Goal: Transaction & Acquisition: Purchase product/service

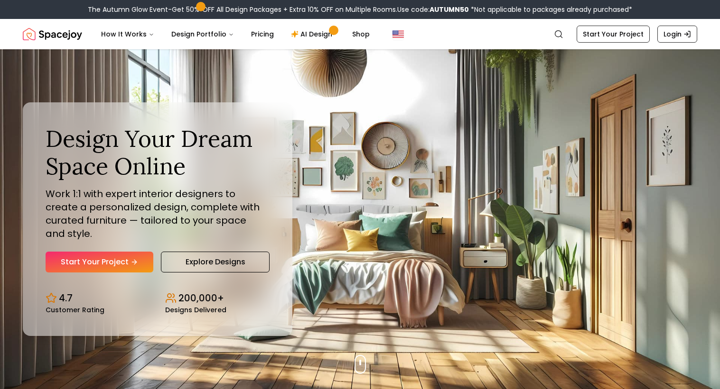
click at [144, 252] on link "Start Your Project" at bounding box center [100, 262] width 108 height 21
click at [600, 44] on nav "Spacejoy Search How It Works Design Portfolio Pricing AI Design Shop Search Sta…" at bounding box center [360, 34] width 674 height 30
click at [595, 39] on link "Start Your Project" at bounding box center [612, 34] width 73 height 17
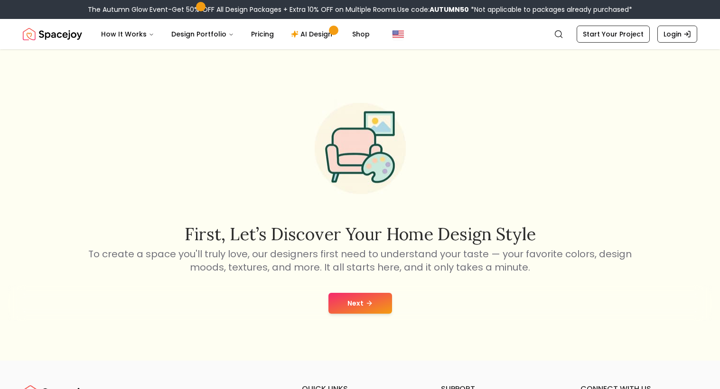
click at [374, 307] on button "Next" at bounding box center [360, 303] width 64 height 21
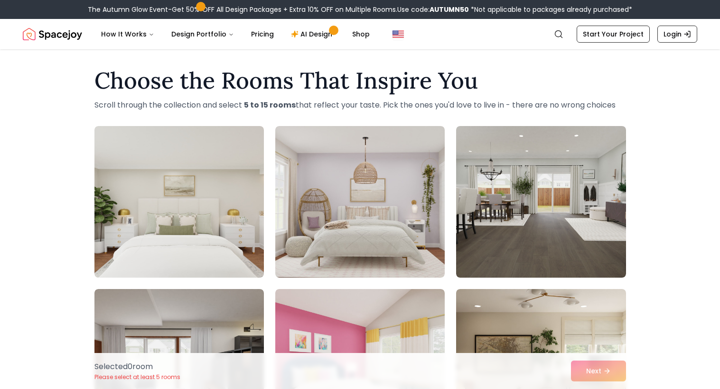
scroll to position [7, 0]
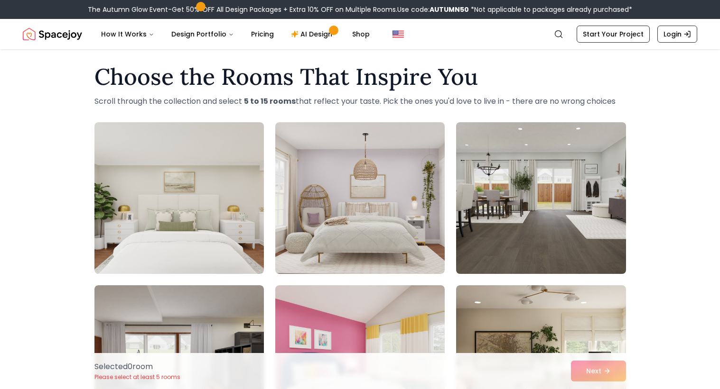
click at [522, 244] on img at bounding box center [541, 198] width 178 height 159
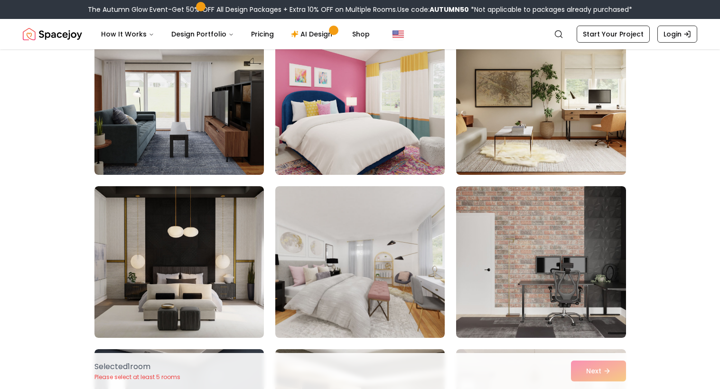
scroll to position [271, 0]
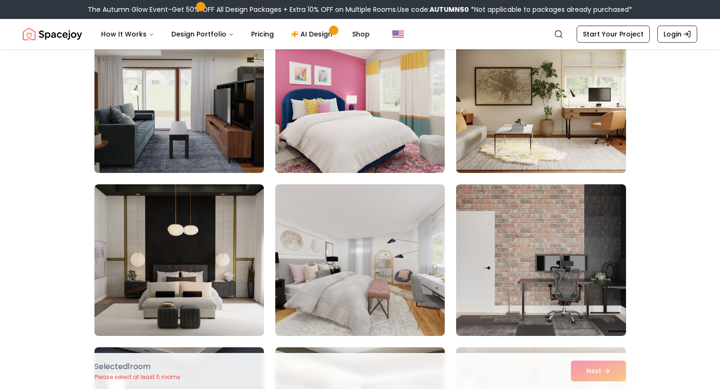
click at [154, 150] on img at bounding box center [179, 97] width 178 height 159
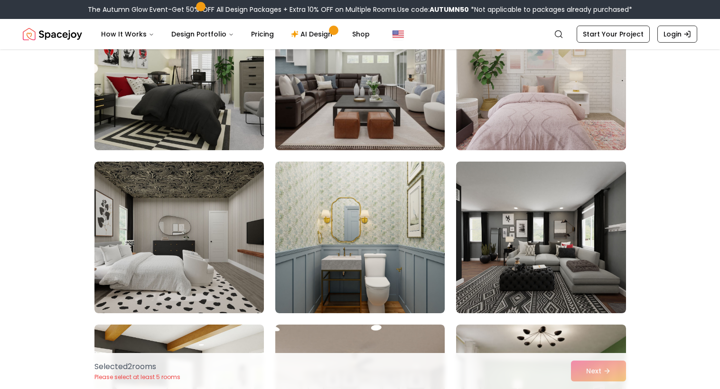
scroll to position [1113, 0]
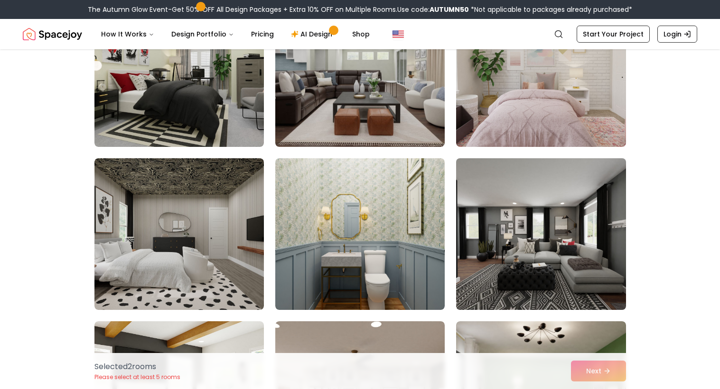
click at [539, 236] on img at bounding box center [541, 234] width 178 height 159
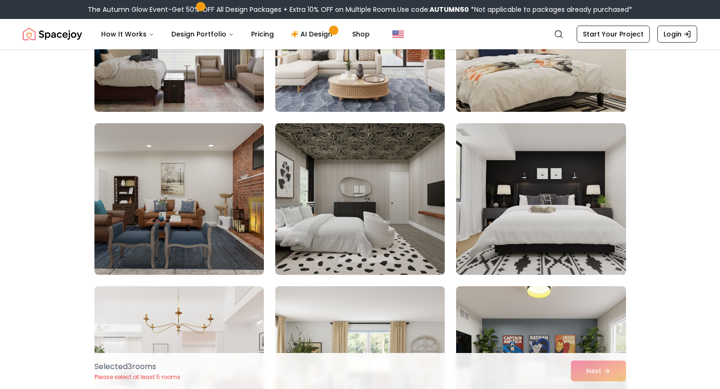
scroll to position [4413, 0]
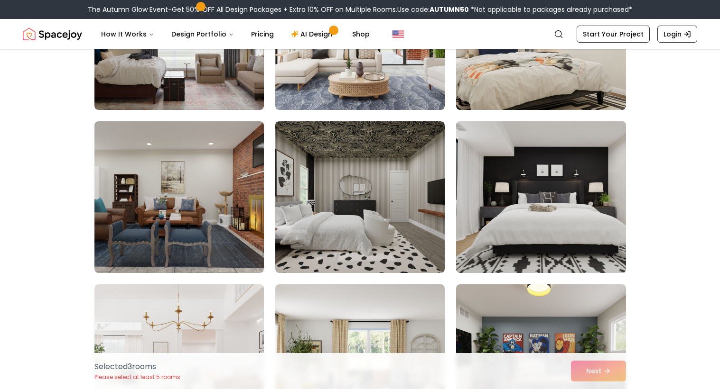
click at [576, 229] on img at bounding box center [541, 197] width 178 height 159
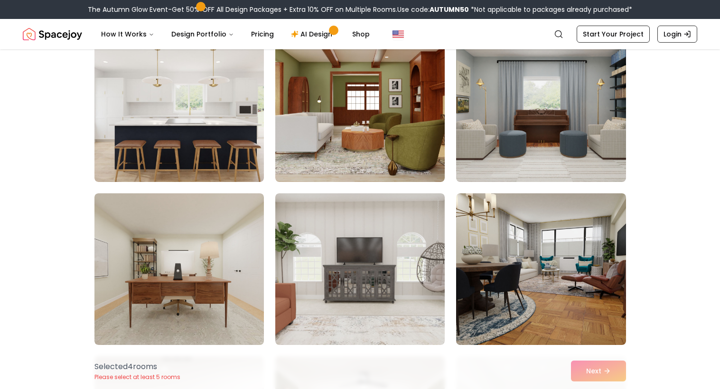
scroll to position [3364, 0]
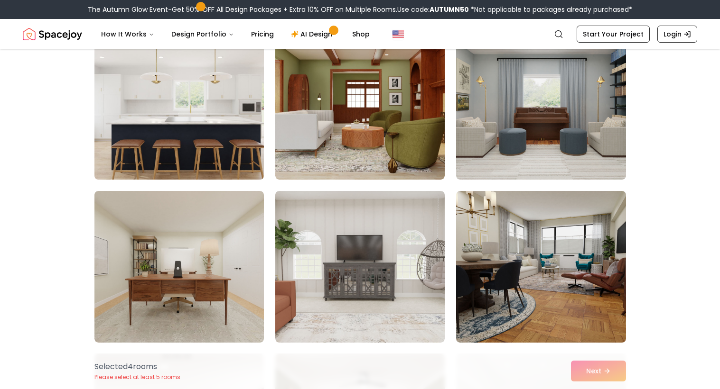
click at [204, 157] on img at bounding box center [179, 103] width 178 height 159
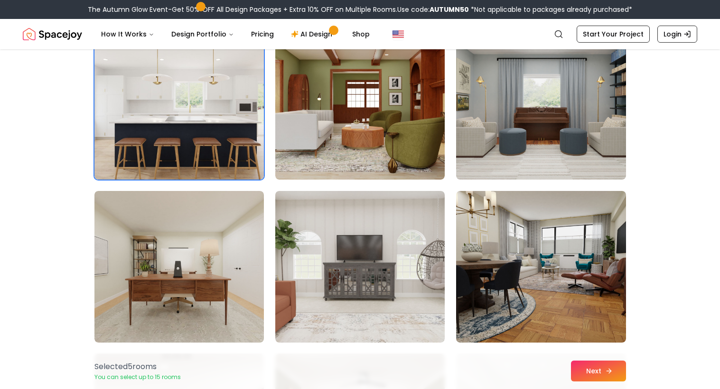
click at [575, 363] on button "Next" at bounding box center [598, 371] width 55 height 21
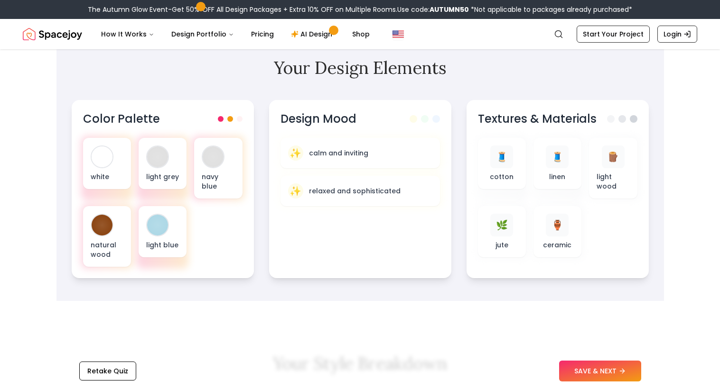
scroll to position [293, 0]
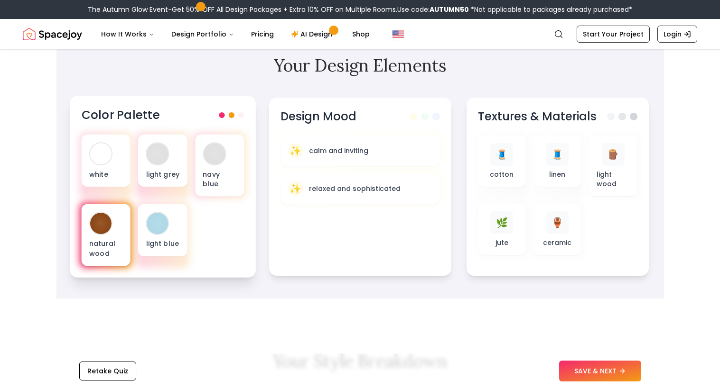
click at [118, 248] on p "natural wood" at bounding box center [106, 248] width 34 height 19
click at [197, 253] on div "white light grey navy blue natural wood light blue" at bounding box center [162, 200] width 163 height 131
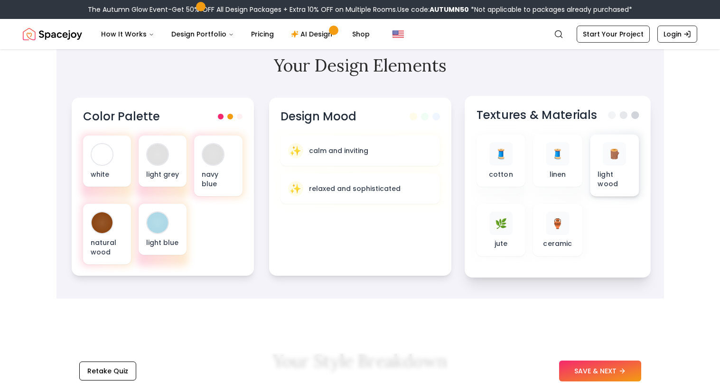
click at [606, 187] on p "light wood" at bounding box center [614, 178] width 34 height 19
click at [499, 217] on span "🌿" at bounding box center [500, 224] width 12 height 14
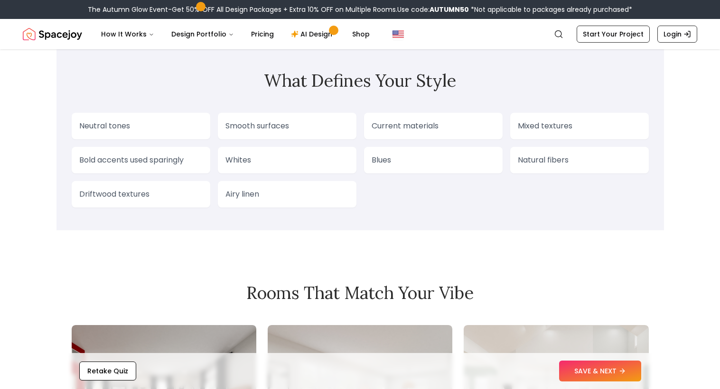
scroll to position [796, 0]
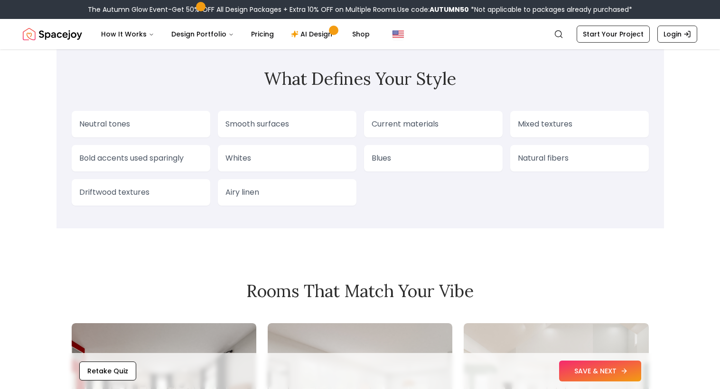
click at [581, 373] on button "SAVE & NEXT" at bounding box center [600, 371] width 82 height 21
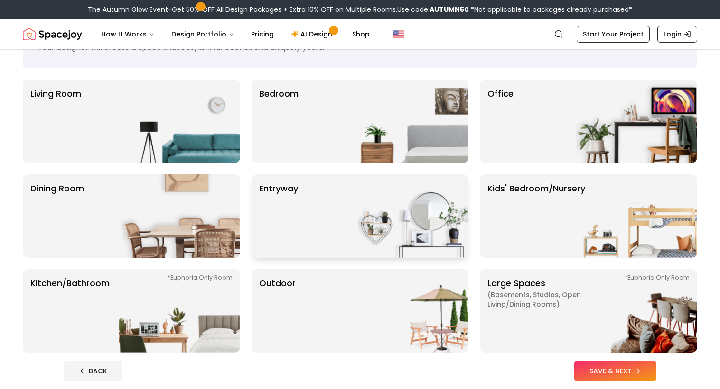
scroll to position [52, 0]
click at [194, 126] on img at bounding box center [179, 120] width 121 height 83
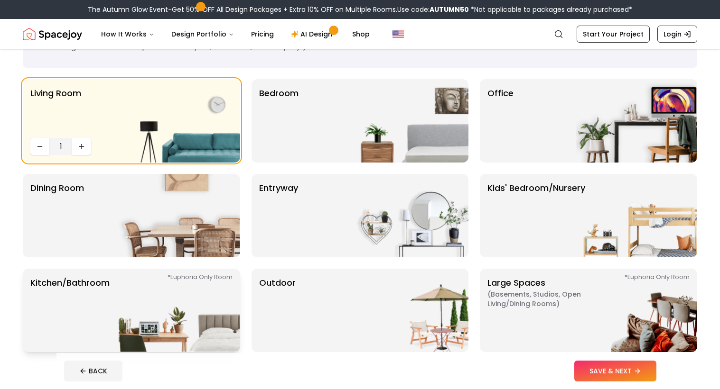
click at [231, 275] on img at bounding box center [179, 310] width 121 height 83
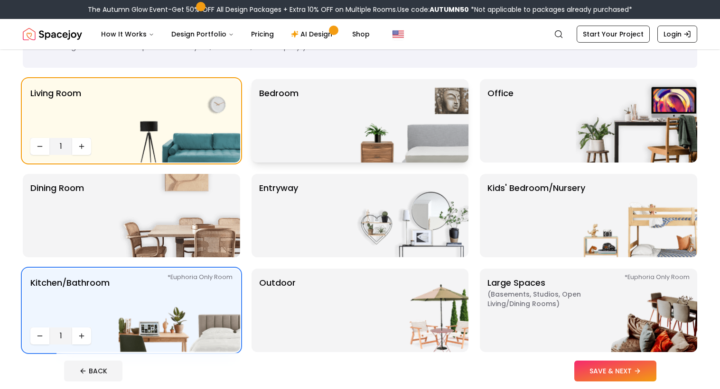
click at [336, 139] on div "Bedroom" at bounding box center [359, 120] width 217 height 83
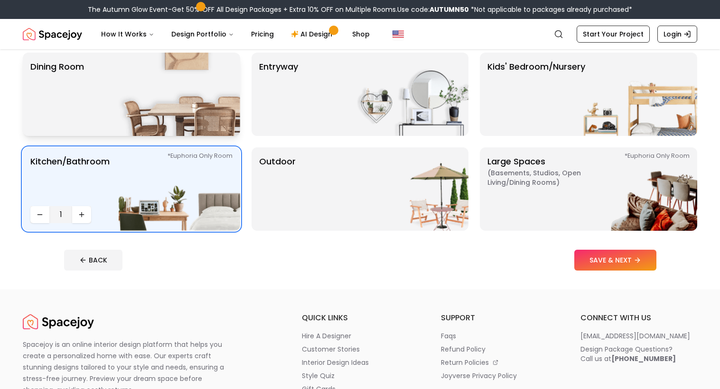
scroll to position [174, 0]
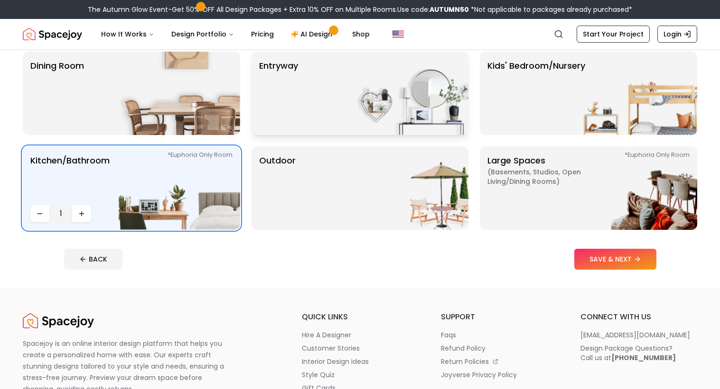
click at [303, 102] on div "entryway" at bounding box center [359, 93] width 217 height 83
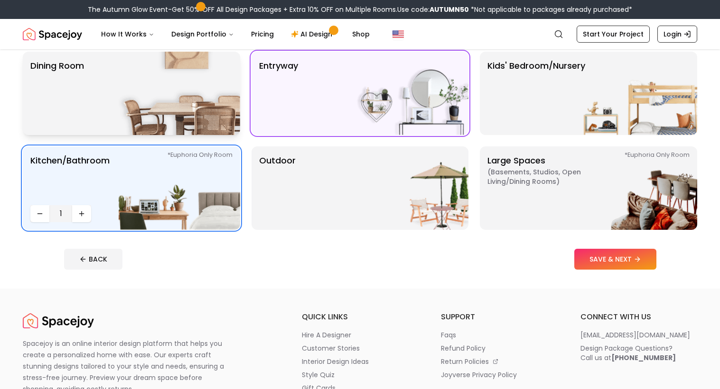
click at [227, 96] on img at bounding box center [179, 93] width 121 height 83
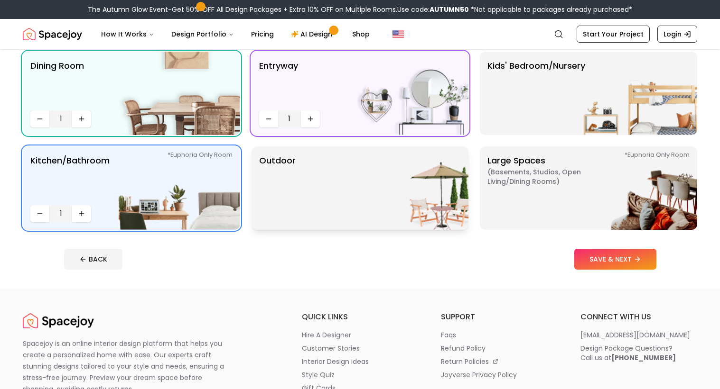
click at [316, 178] on div "Outdoor" at bounding box center [359, 188] width 217 height 83
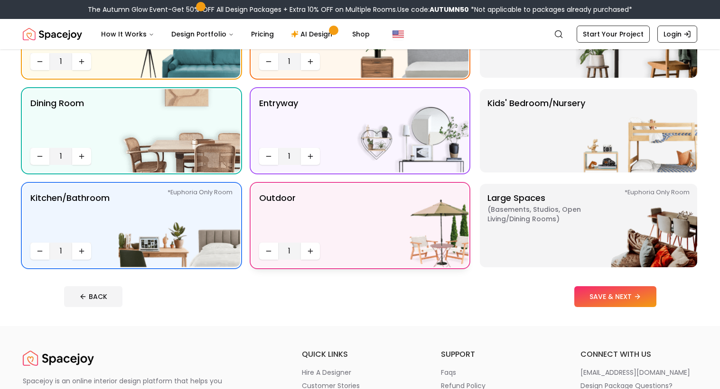
scroll to position [121, 0]
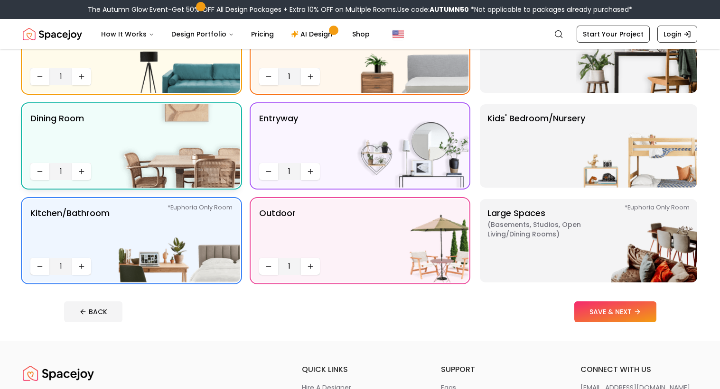
click at [201, 139] on img at bounding box center [179, 145] width 121 height 83
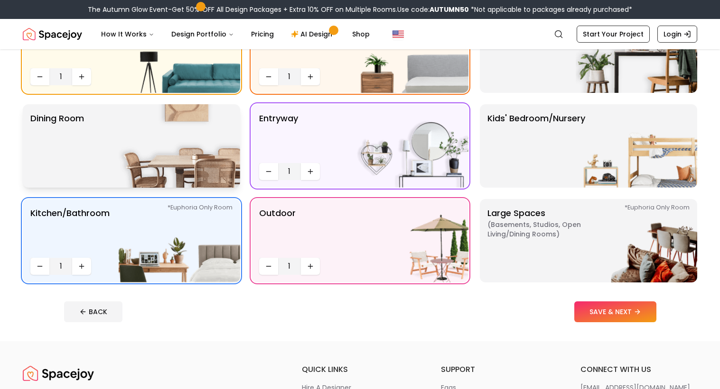
click at [201, 139] on img at bounding box center [179, 145] width 121 height 83
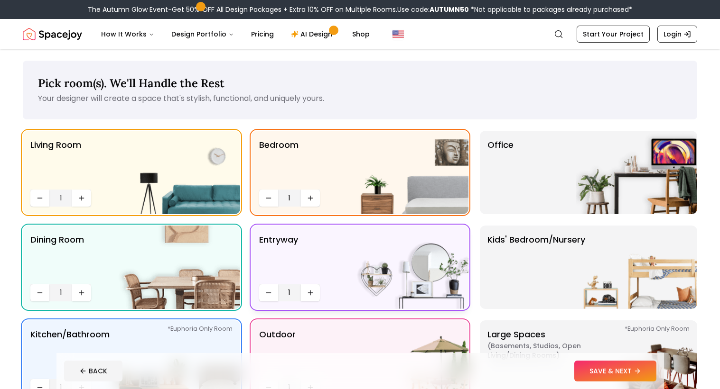
scroll to position [3, 0]
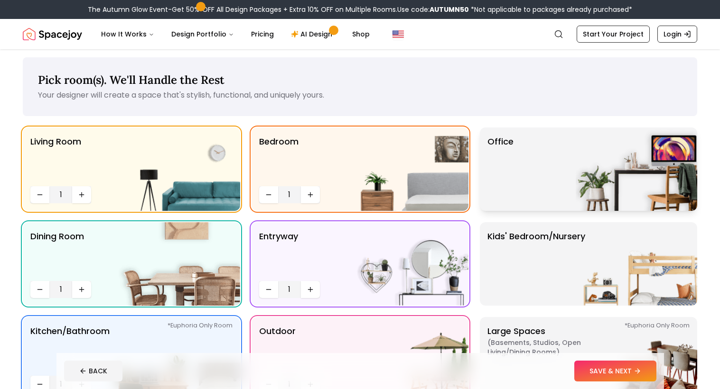
click at [499, 181] on p "Office" at bounding box center [500, 169] width 26 height 68
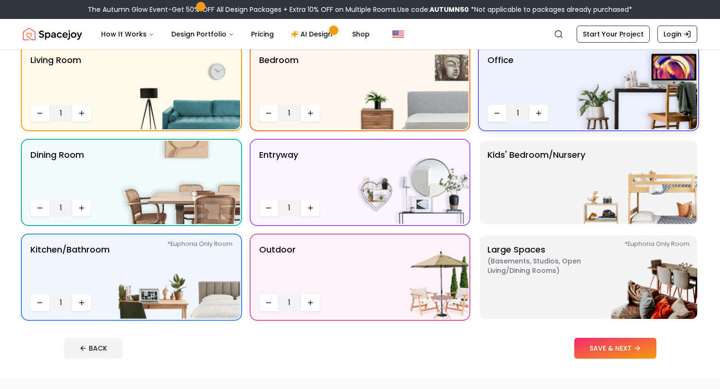
scroll to position [86, 0]
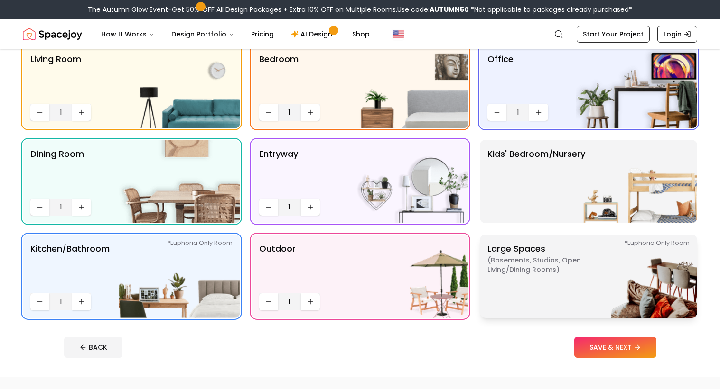
click at [521, 276] on p "Large Spaces ( Basements, Studios, Open living/dining rooms ) *Euphoria Only Ro…" at bounding box center [546, 276] width 119 height 68
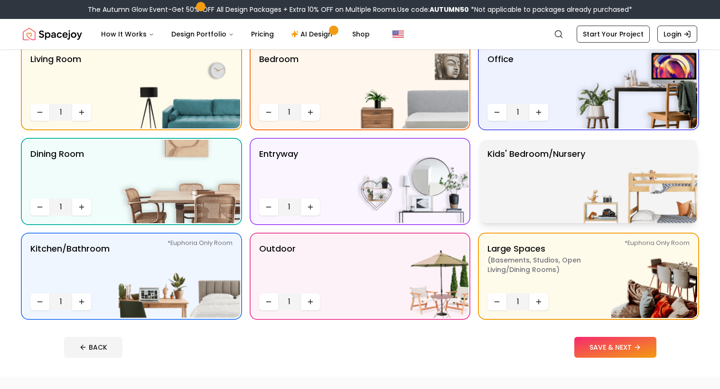
click at [531, 192] on p "Kids' Bedroom/Nursery" at bounding box center [536, 182] width 98 height 68
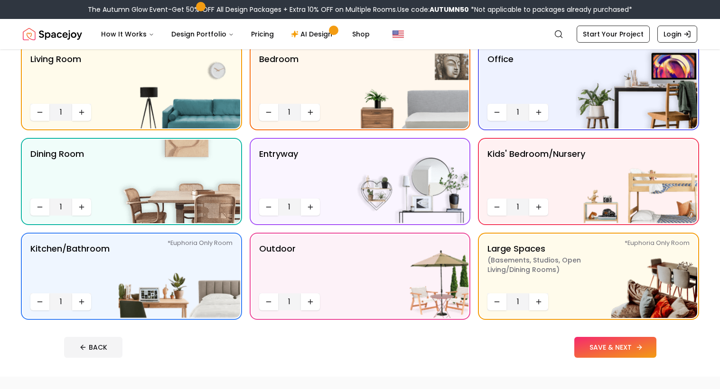
click at [600, 346] on button "SAVE & NEXT" at bounding box center [615, 347] width 82 height 21
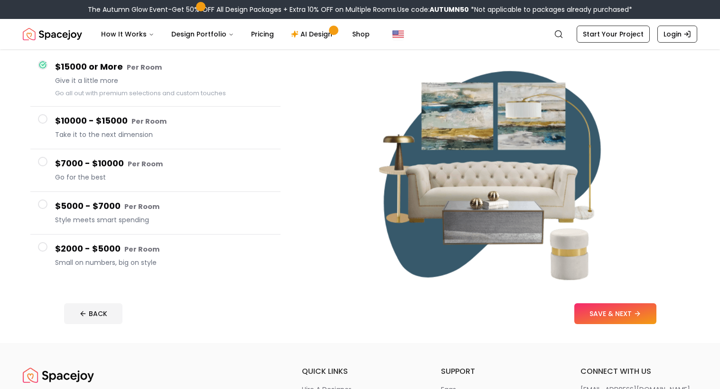
scroll to position [85, 0]
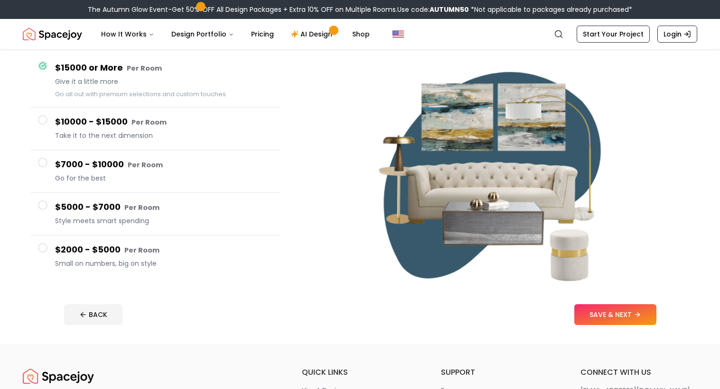
click at [266, 92] on div "$15000 or More Per Room Give it a little more Go all out with premium selection…" at bounding box center [164, 80] width 218 height 38
click at [602, 317] on button "SAVE & NEXT" at bounding box center [615, 315] width 82 height 21
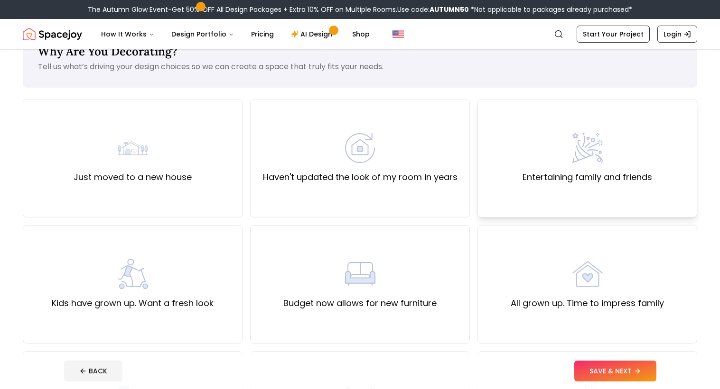
scroll to position [33, 0]
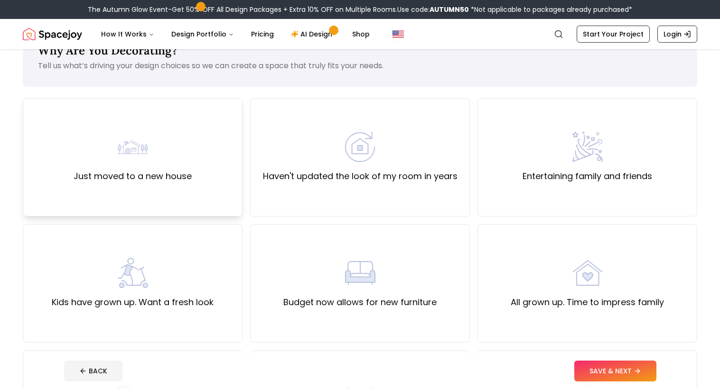
click at [157, 143] on div "Just moved to a new house" at bounding box center [133, 157] width 118 height 51
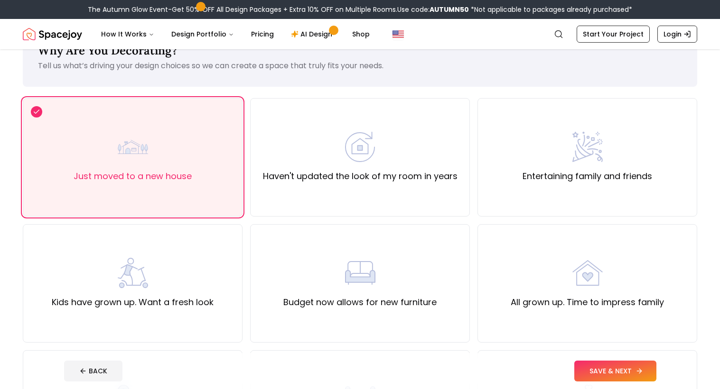
click at [587, 371] on button "SAVE & NEXT" at bounding box center [615, 371] width 82 height 21
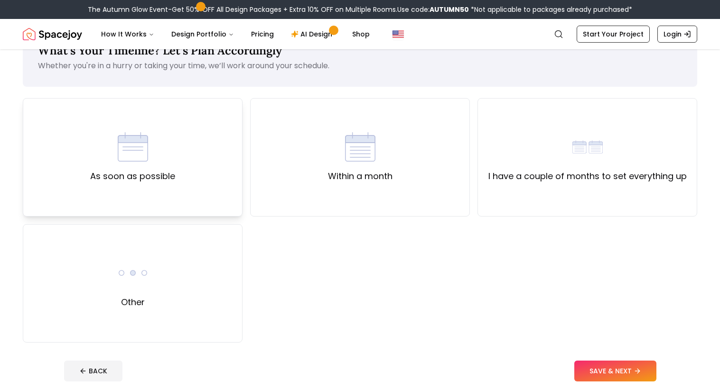
click at [203, 138] on div "As soon as possible" at bounding box center [133, 157] width 220 height 119
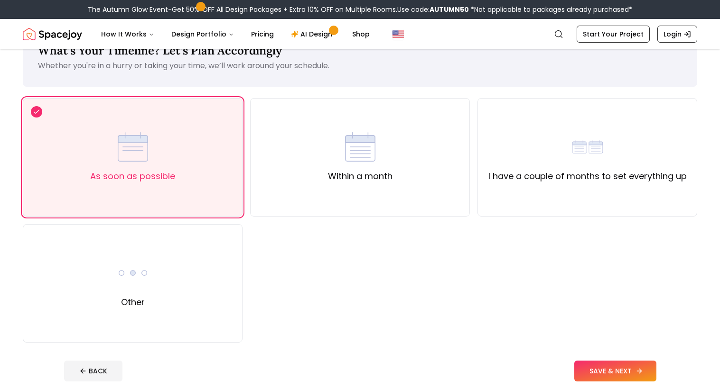
click at [607, 369] on button "SAVE & NEXT" at bounding box center [615, 371] width 82 height 21
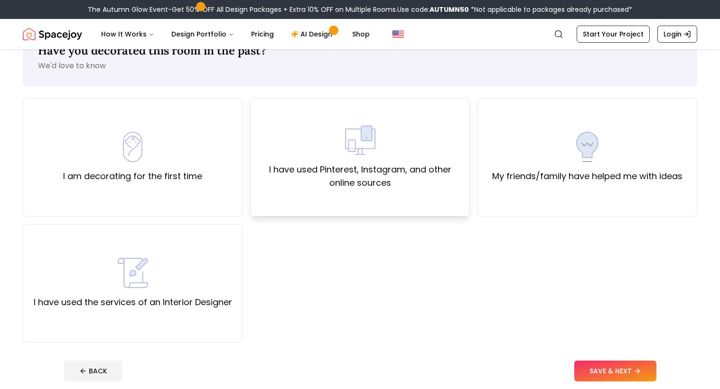
click at [432, 184] on label "I have used Pinterest, Instagram, and other online sources" at bounding box center [359, 176] width 203 height 27
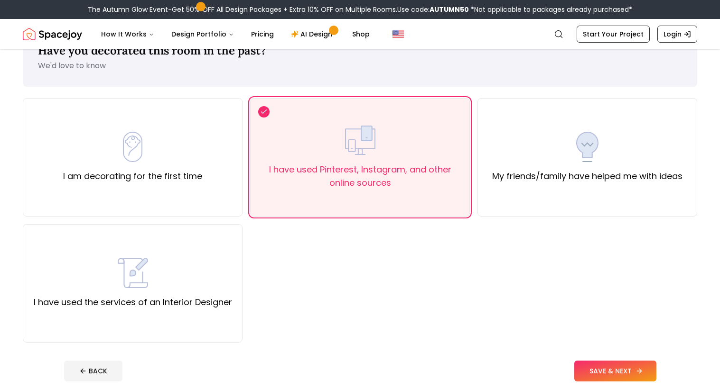
click at [598, 365] on button "SAVE & NEXT" at bounding box center [615, 371] width 82 height 21
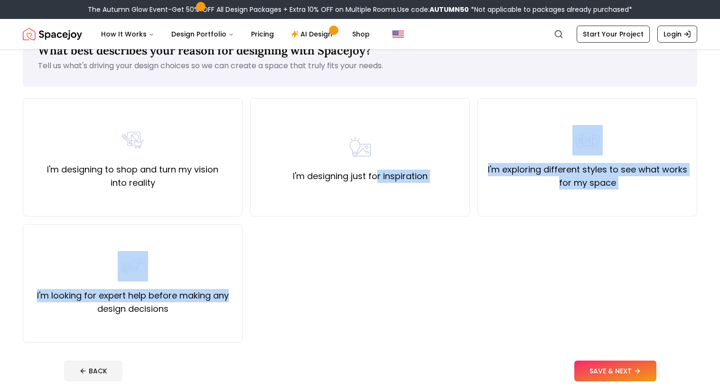
drag, startPoint x: 237, startPoint y: 225, endPoint x: 387, endPoint y: 268, distance: 155.4
click at [387, 268] on div "I'm designing to shop and turn my vision into reality I'm designing just for in…" at bounding box center [360, 220] width 674 height 245
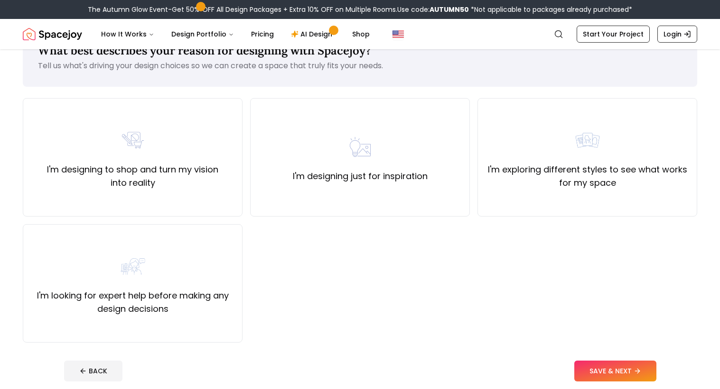
click at [385, 269] on div "I'm designing to shop and turn my vision into reality I'm designing just for in…" at bounding box center [360, 220] width 674 height 245
click at [163, 285] on div "I'm looking for expert help before making any design decisions" at bounding box center [132, 283] width 203 height 65
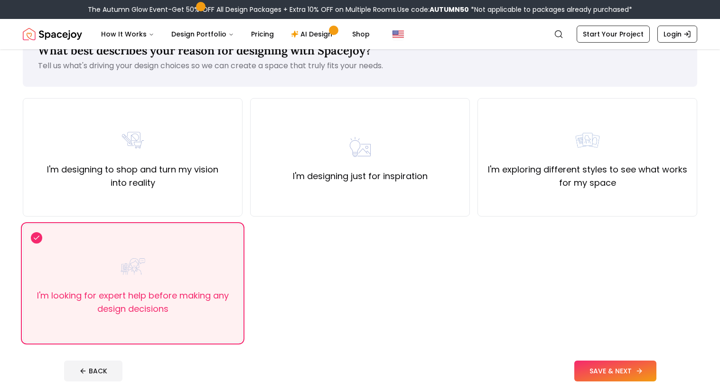
click at [588, 365] on button "SAVE & NEXT" at bounding box center [615, 371] width 82 height 21
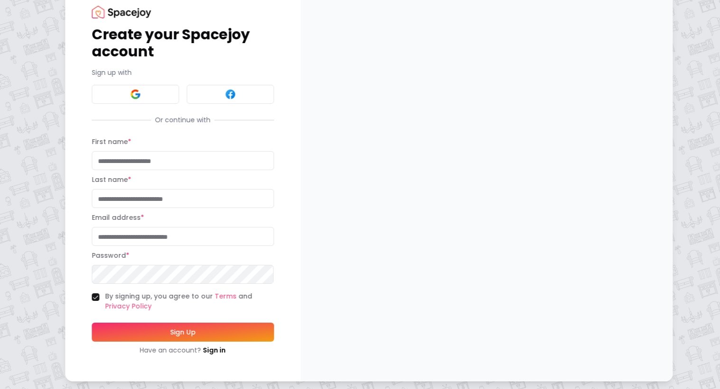
scroll to position [28, 0]
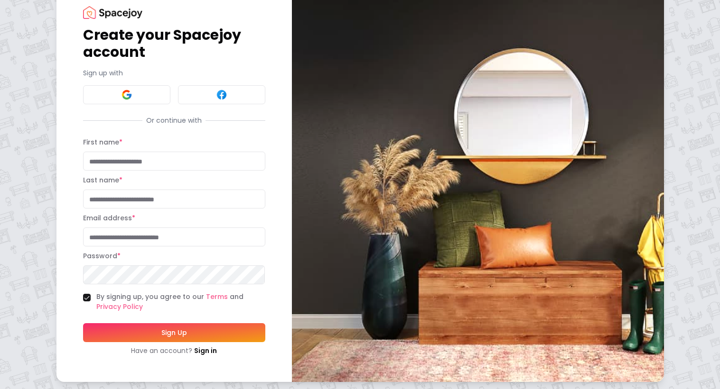
click at [254, 162] on input "First name *" at bounding box center [174, 161] width 182 height 19
type input "******"
click at [206, 197] on input "Last name *" at bounding box center [174, 199] width 182 height 19
type input "*********"
click at [223, 230] on input "Email address *" at bounding box center [174, 237] width 182 height 19
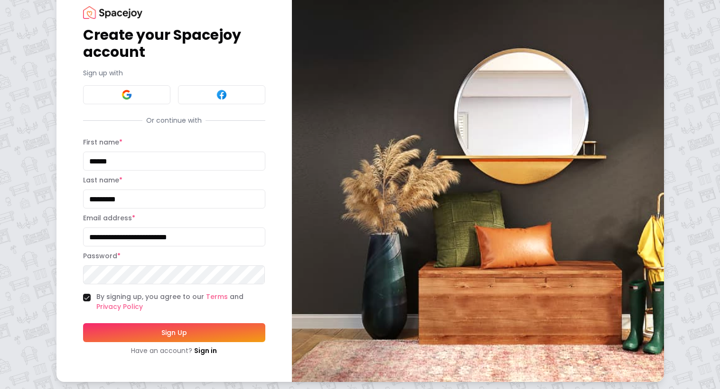
type input "**********"
click at [259, 330] on button "Sign Up" at bounding box center [174, 332] width 182 height 19
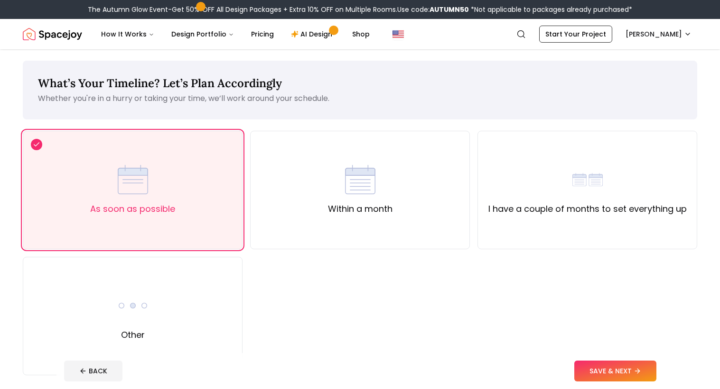
scroll to position [287, 0]
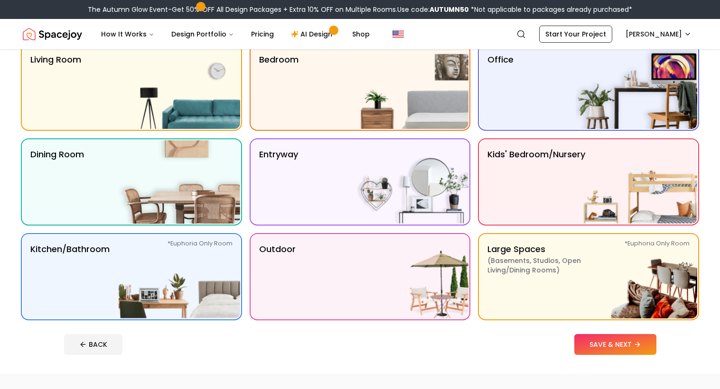
scroll to position [85, 0]
